Goal: Task Accomplishment & Management: Complete application form

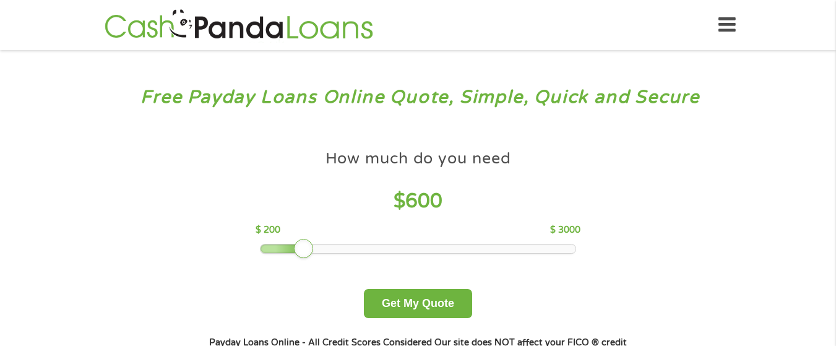
click at [309, 247] on div at bounding box center [417, 248] width 315 height 9
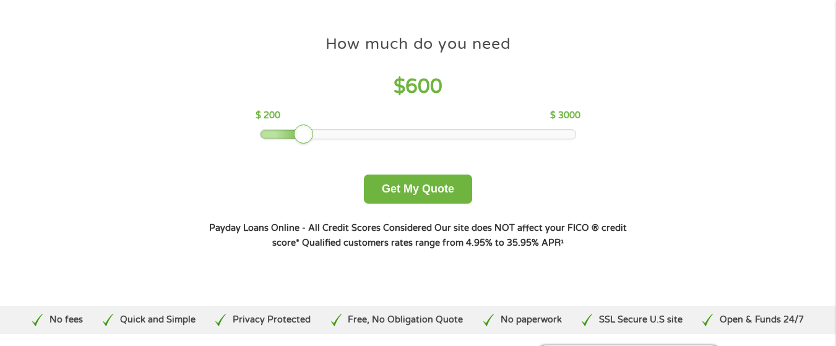
scroll to position [116, 0]
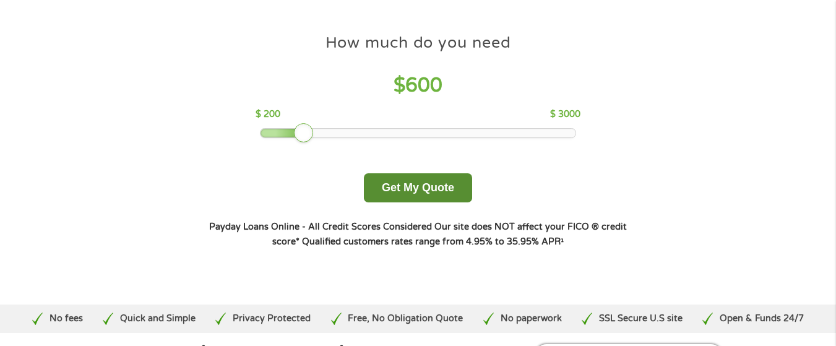
click at [432, 182] on button "Get My Quote" at bounding box center [418, 187] width 108 height 29
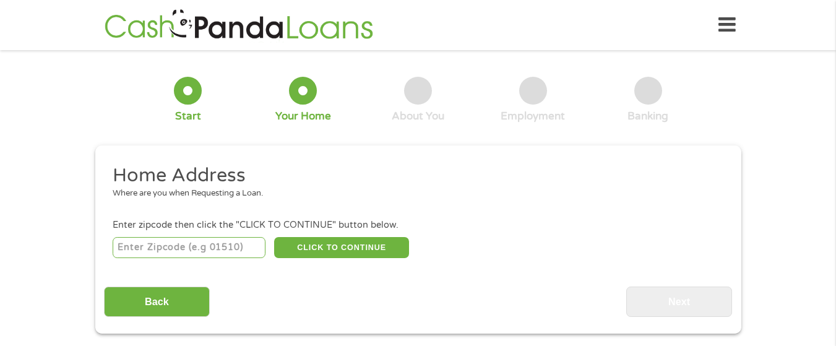
click at [215, 252] on input "number" at bounding box center [189, 247] width 153 height 21
type input "34714"
click at [290, 252] on button "CLICK TO CONTINUE" at bounding box center [341, 247] width 135 height 21
type input "34714"
type input "Clermont"
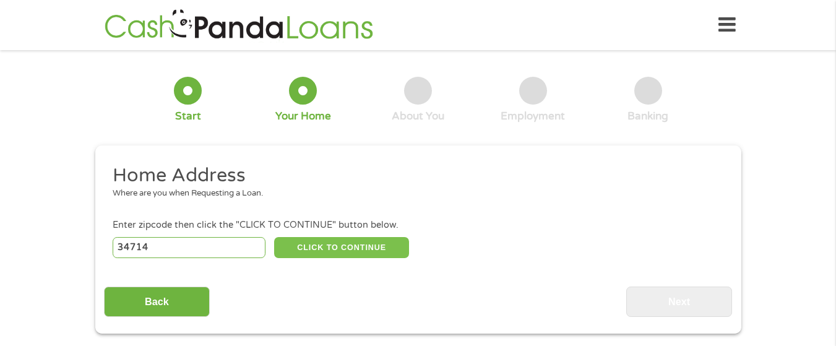
select select "Florida"
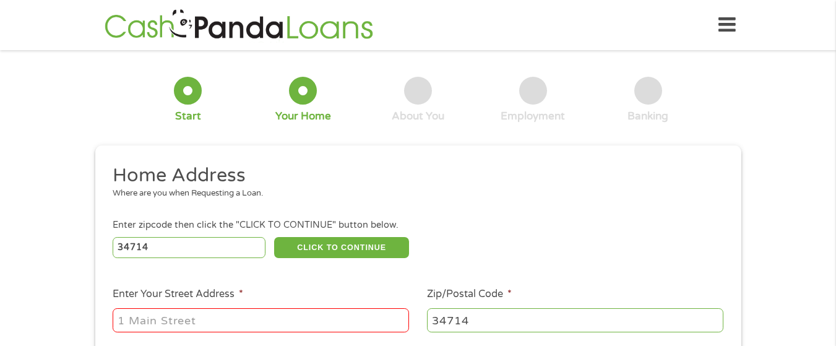
click at [337, 330] on input "Enter Your Street Address *" at bounding box center [261, 320] width 296 height 24
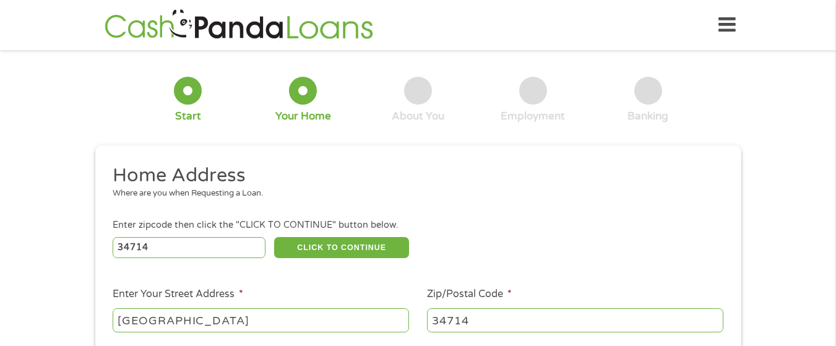
click at [337, 330] on input "17520 silver creek cou" at bounding box center [261, 320] width 296 height 24
type input "17520 silver creek court"
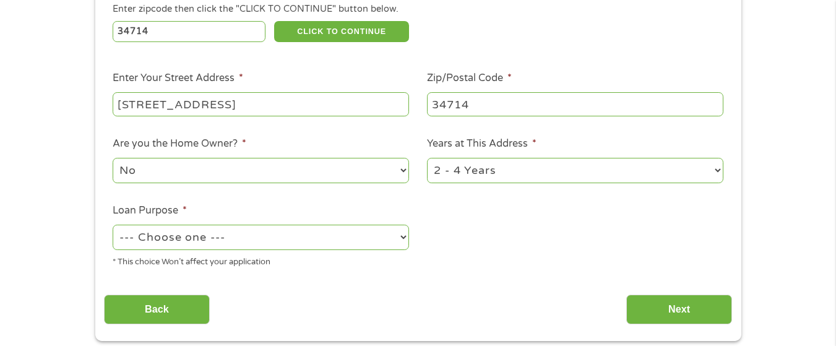
scroll to position [223, 0]
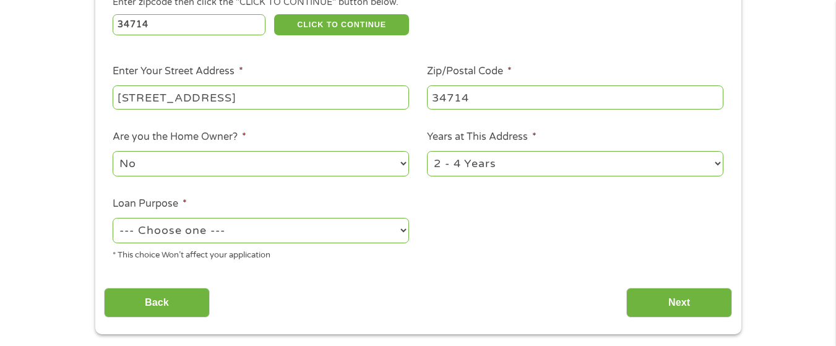
click at [713, 163] on select "1 Year or less 1 - 2 Years 2 - 4 Years Over 4 Years" at bounding box center [575, 163] width 296 height 25
select select "60months"
click at [427, 151] on select "1 Year or less 1 - 2 Years 2 - 4 Years Over 4 Years" at bounding box center [575, 163] width 296 height 25
click at [401, 229] on select "--- Choose one --- Pay Bills Debt Consolidation Home Improvement Major Purchase…" at bounding box center [261, 230] width 296 height 25
select select "paybills"
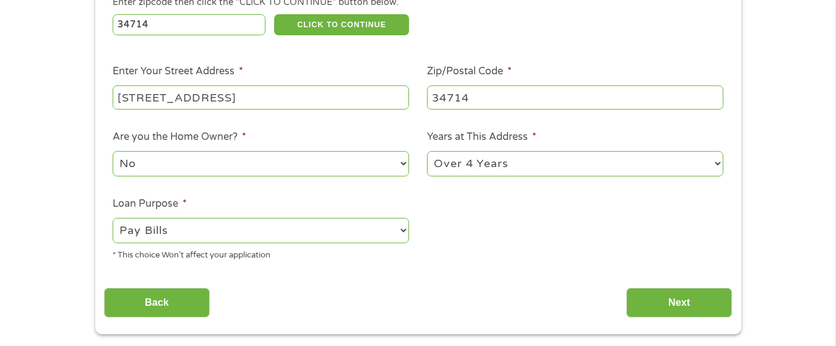
click at [113, 218] on select "--- Choose one --- Pay Bills Debt Consolidation Home Improvement Major Purchase…" at bounding box center [261, 230] width 296 height 25
click at [633, 301] on input "Next" at bounding box center [679, 303] width 106 height 30
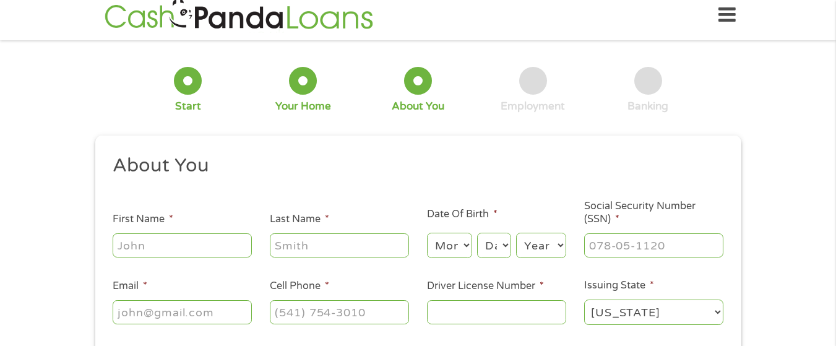
scroll to position [0, 0]
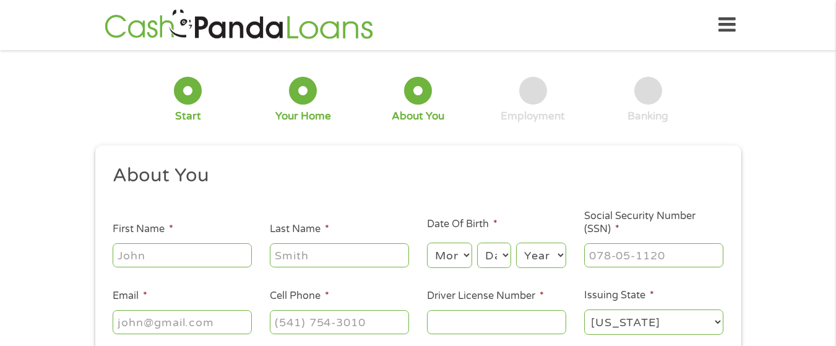
click at [213, 260] on input "First Name *" at bounding box center [182, 255] width 139 height 24
type input "yolanda"
click at [273, 260] on input "Last Name *" at bounding box center [339, 255] width 139 height 24
type input "chi"
click at [203, 329] on input "Email *" at bounding box center [182, 322] width 139 height 24
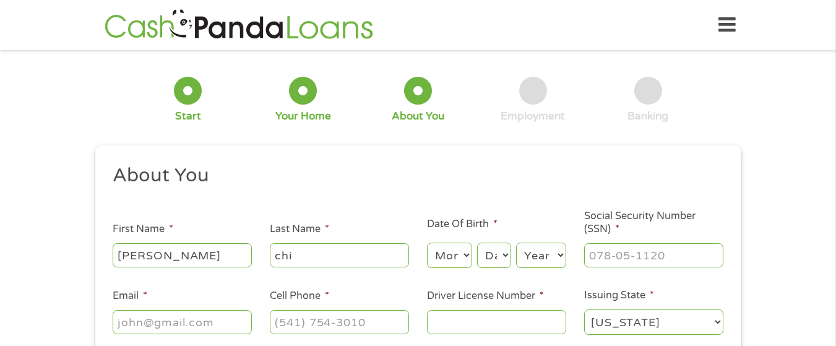
click at [463, 253] on select "Month 1 2 3 4 5 6 7 8 9 10 11 12" at bounding box center [449, 254] width 45 height 25
select select "10"
click at [427, 242] on select "Month 1 2 3 4 5 6 7 8 9 10 11 12" at bounding box center [449, 254] width 45 height 25
click at [501, 254] on select "Day 1 2 3 4 5 6 7 8 9 10 11 12 13 14 15 16 17 18 19 20 21 22 23 24 25 26 27 28 …" at bounding box center [493, 254] width 33 height 25
select select "3"
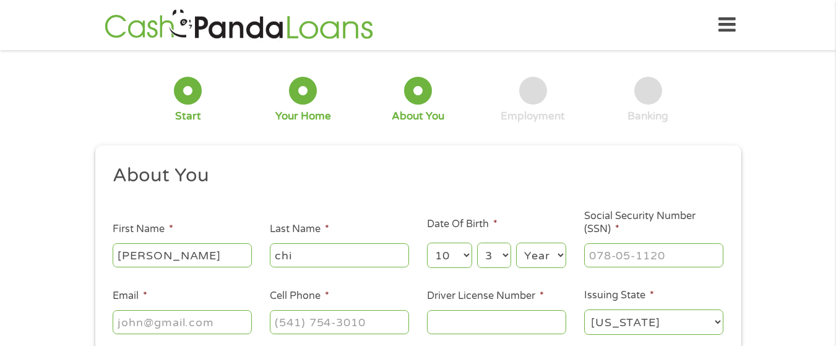
click at [477, 242] on select "Day 1 2 3 4 5 6 7 8 9 10 11 12 13 14 15 16 17 18 19 20 21 22 23 24 25 26 27 28 …" at bounding box center [493, 254] width 33 height 25
click at [558, 255] on select "Year 2007 2006 2005 2004 2003 2002 2001 2000 1999 1998 1997 1996 1995 1994 1993…" at bounding box center [541, 254] width 50 height 25
select select "1936"
click at [516, 242] on select "Year 2007 2006 2005 2004 2003 2002 2001 2000 1999 1998 1997 1996 1995 1994 1993…" at bounding box center [541, 254] width 50 height 25
click at [187, 324] on input "Email *" at bounding box center [182, 322] width 139 height 24
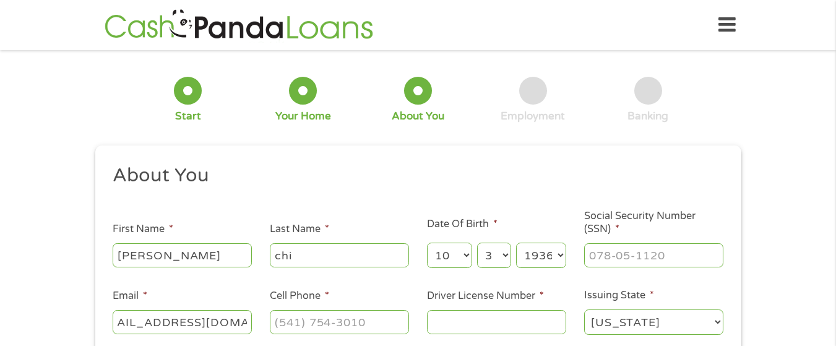
scroll to position [0, 38]
type input "yolandachi1936@gmail.com"
click at [331, 324] on input "(___) ___-____" at bounding box center [339, 322] width 139 height 24
type input "(407) 995-9568"
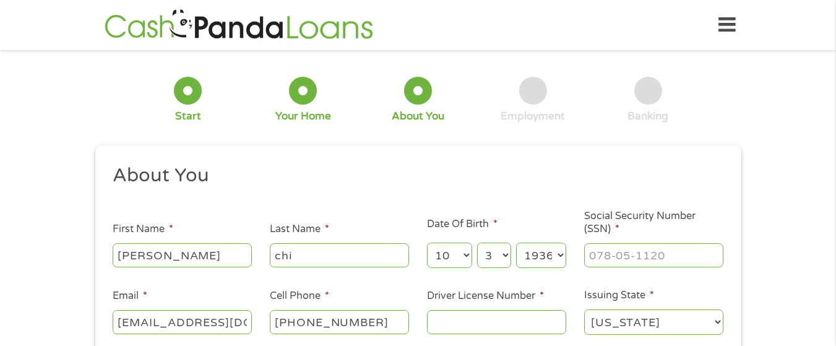
click at [442, 319] on input "Driver License Number *" at bounding box center [496, 322] width 139 height 24
type input "c000973368630"
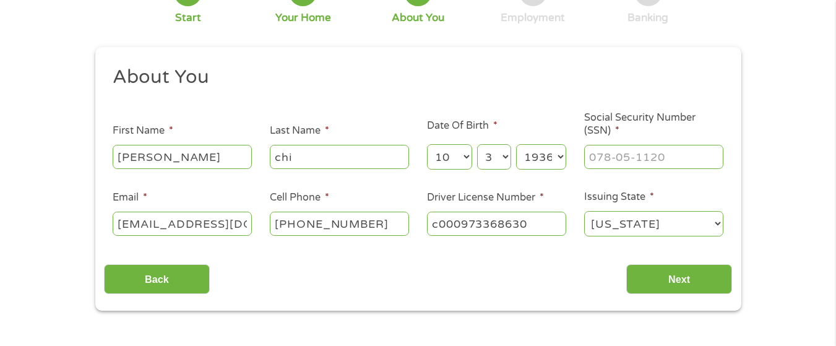
scroll to position [99, 0]
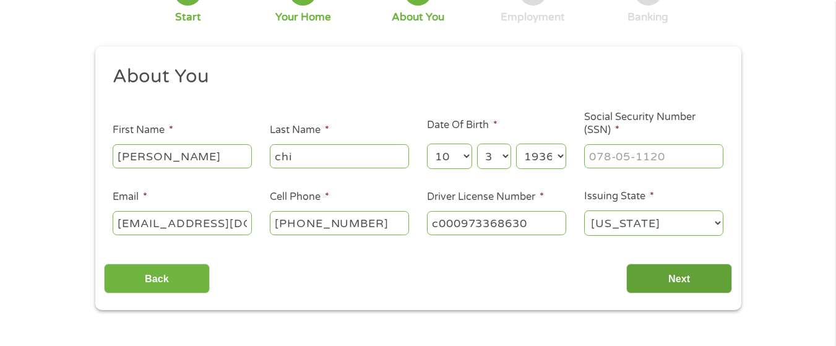
click at [712, 275] on input "Next" at bounding box center [679, 278] width 106 height 30
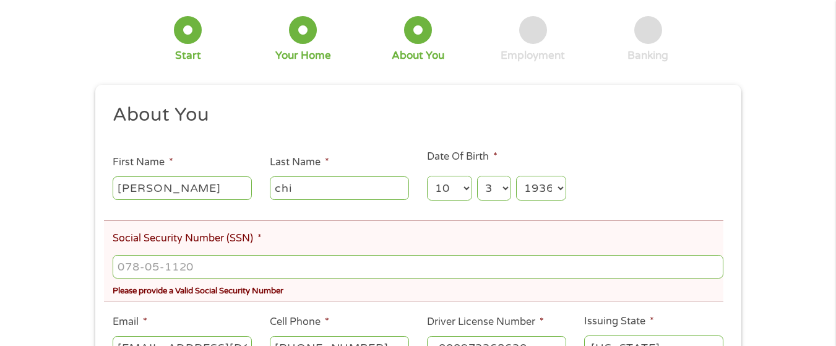
scroll to position [165, 0]
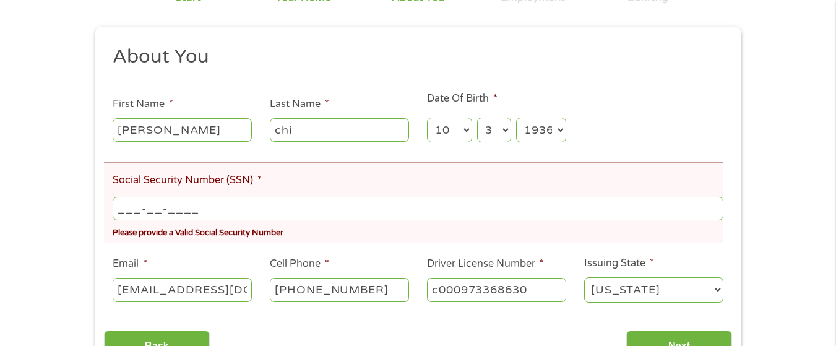
click at [331, 207] on input "___-__-____" at bounding box center [418, 209] width 610 height 24
type input "050-46-0527"
click at [693, 341] on input "Next" at bounding box center [679, 345] width 106 height 30
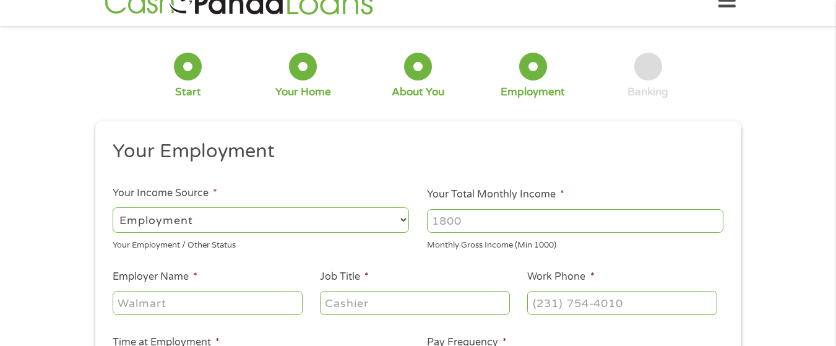
scroll to position [0, 0]
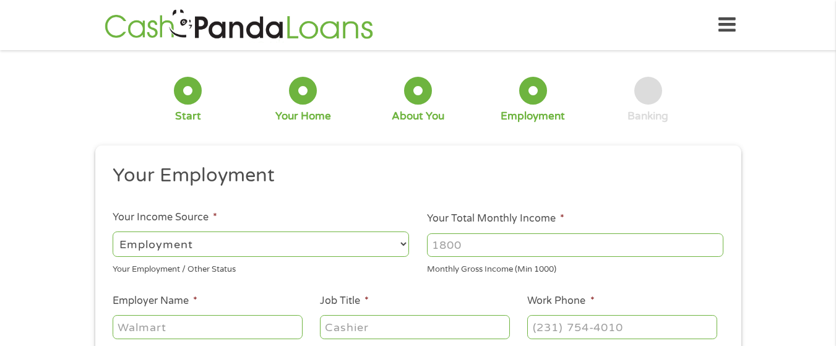
click at [390, 234] on select "--- Choose one --- Employment Self Employed Benefits" at bounding box center [261, 243] width 296 height 25
click at [396, 207] on ul "Your Employment Your Income Source * --- Choose one --- Employment Self Employe…" at bounding box center [418, 323] width 628 height 320
click at [571, 239] on input "Your Total Monthly Income *" at bounding box center [575, 245] width 296 height 24
click at [407, 239] on select "--- Choose one --- Employment Self Employed Benefits" at bounding box center [261, 243] width 296 height 25
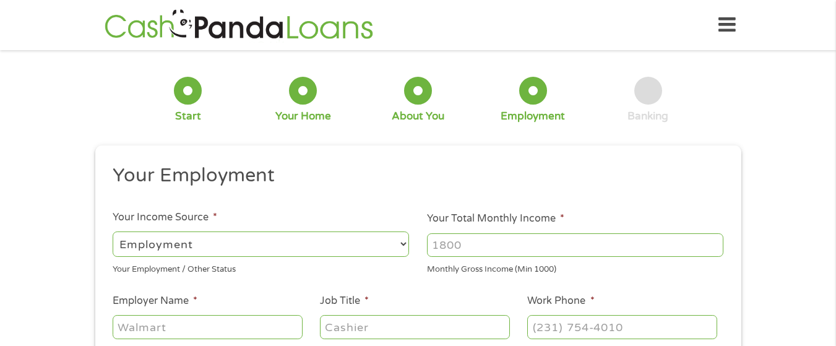
click at [274, 333] on input "Employer Name *" at bounding box center [207, 327] width 189 height 24
click at [410, 237] on li "Your Income Source * --- Choose one --- Employment Self Employed Benefits Your …" at bounding box center [261, 243] width 314 height 66
click at [393, 239] on select "--- Choose one --- Employment Self Employed Benefits" at bounding box center [261, 243] width 296 height 25
select select "benefits"
click at [113, 231] on select "--- Choose one --- Employment Self Employed Benefits" at bounding box center [261, 243] width 296 height 25
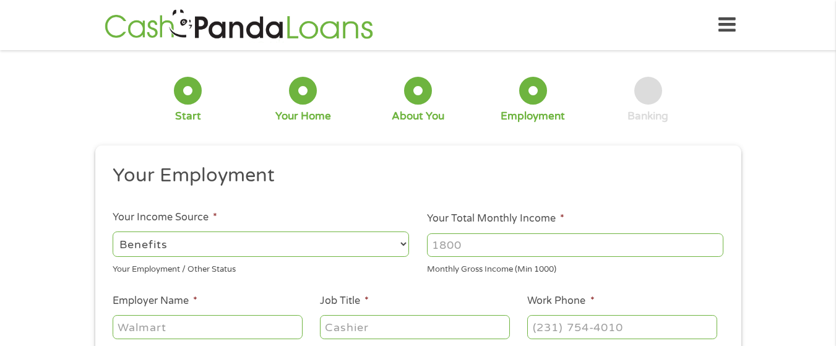
type input "Other"
type input "(407) 995-9568"
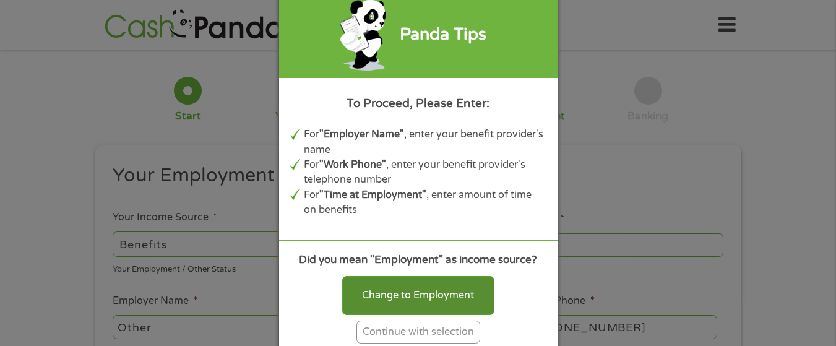
click at [419, 303] on div "Change to Employment" at bounding box center [418, 295] width 152 height 38
select select "fullTime"
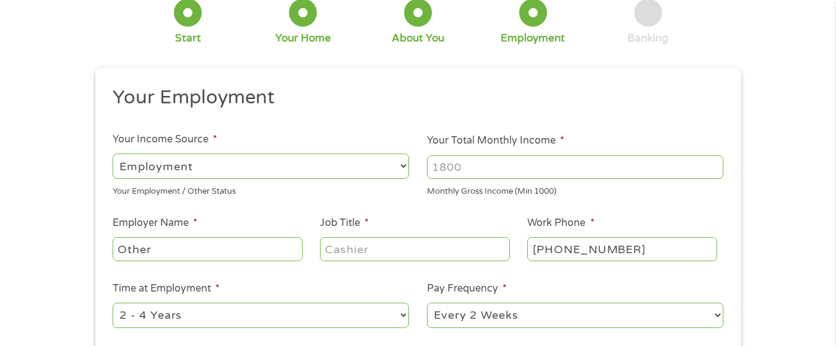
scroll to position [82, 0]
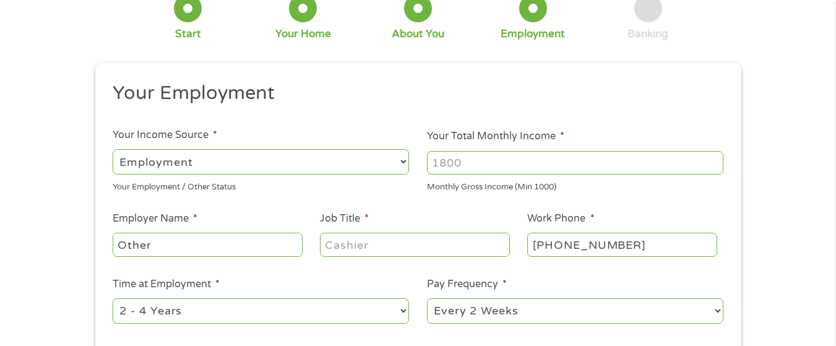
click at [699, 239] on input "(407) 995-9568" at bounding box center [621, 245] width 189 height 24
type input "(___) ___-____"
click at [403, 308] on select "--- Choose one --- 1 Year or less 1 - 2 Years 2 - 4 Years Over 4 Years" at bounding box center [261, 310] width 296 height 25
click at [720, 312] on select "--- Choose one --- Every 2 Weeks Every Week Monthly Semi-Monthly" at bounding box center [575, 310] width 296 height 25
select select "monthly"
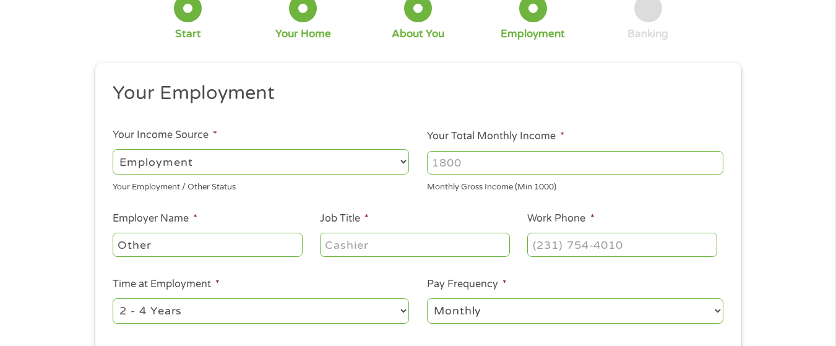
click at [427, 298] on select "--- Choose one --- Every 2 Weeks Every Week Monthly Semi-Monthly" at bounding box center [575, 310] width 296 height 25
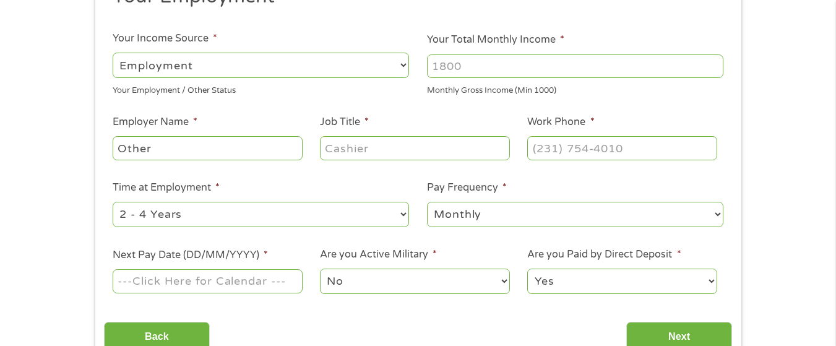
scroll to position [206, 0]
